Goal: Use online tool/utility: Utilize a website feature to perform a specific function

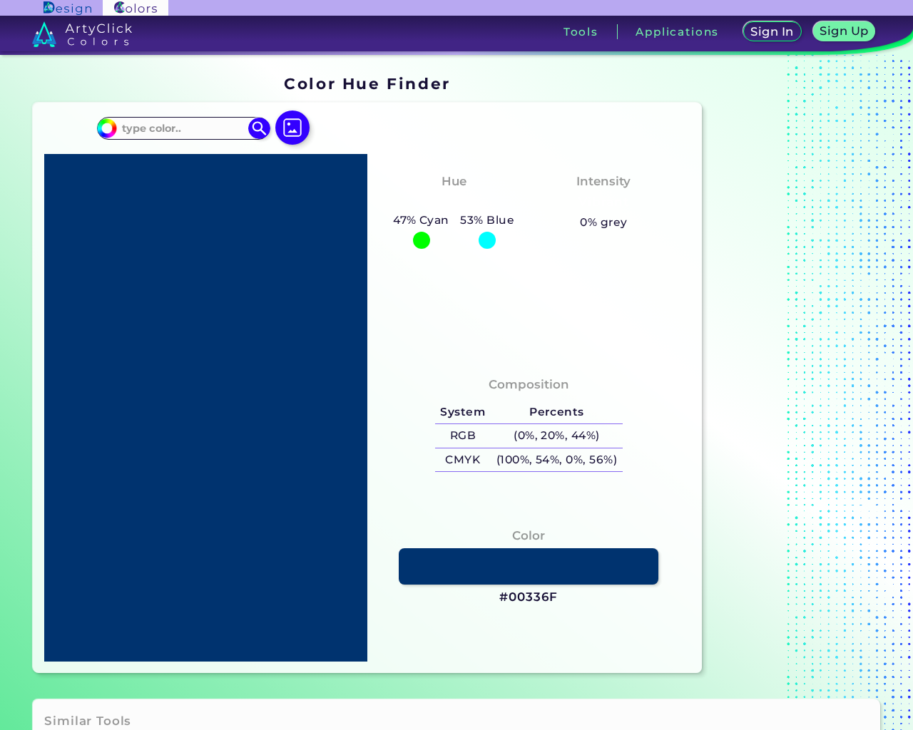
type input "sample@email.tst"
type textarea "20"
type input "e"
type input "#000000"
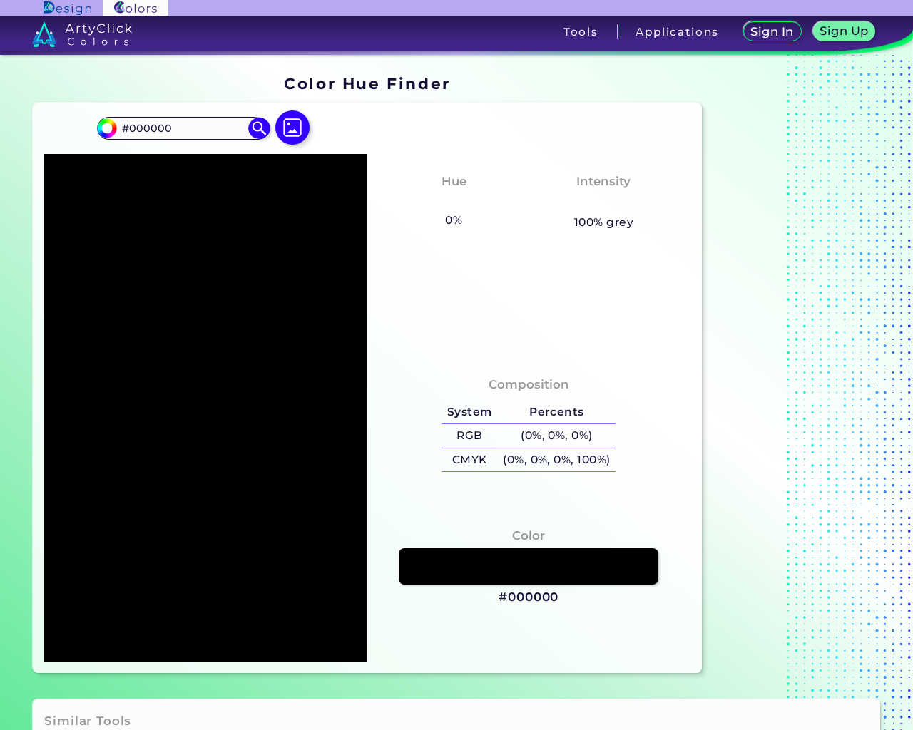
click input "file" at bounding box center [0, 0] width 0 height 0
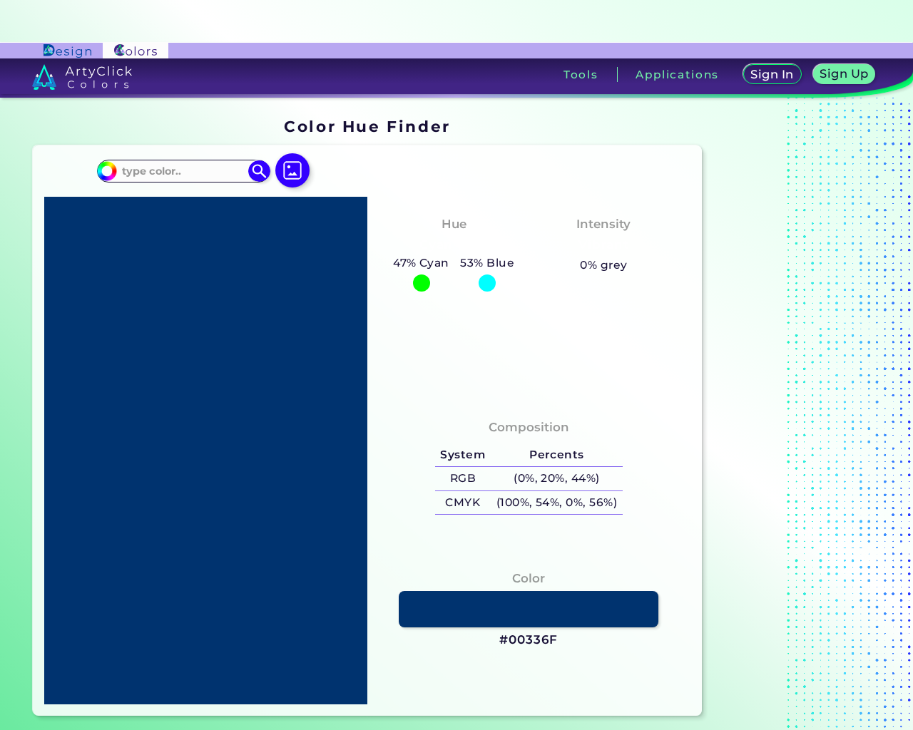
scroll to position [43, 0]
